Goal: Navigation & Orientation: Find specific page/section

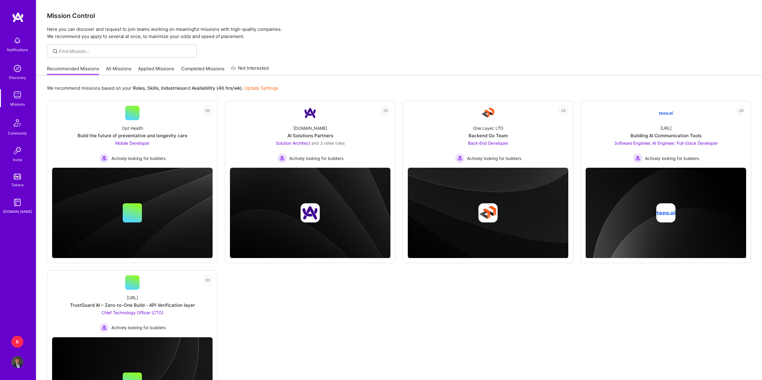
click at [25, 102] on link "Missions" at bounding box center [17, 98] width 37 height 18
click at [122, 71] on link "All Missions" at bounding box center [118, 71] width 25 height 10
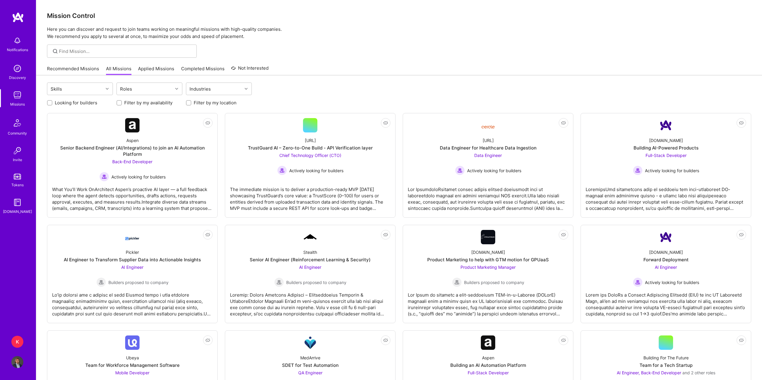
click at [69, 70] on link "Recommended Missions" at bounding box center [73, 71] width 52 height 10
